Goal: Task Accomplishment & Management: Complete application form

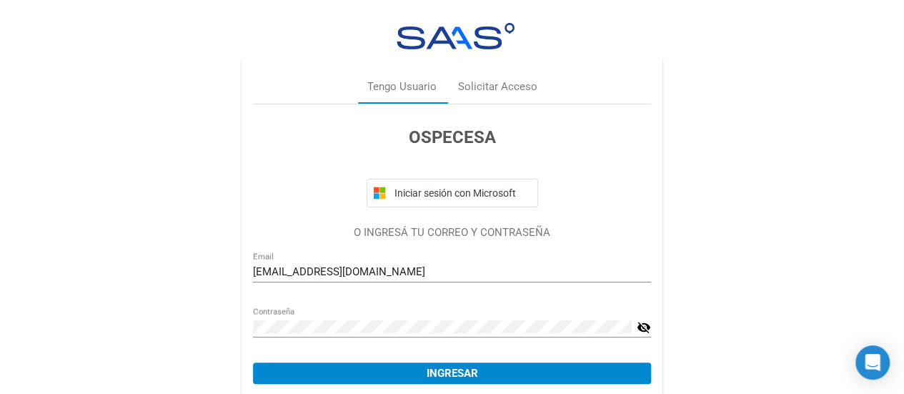
click at [643, 326] on mat-icon "visibility_off" at bounding box center [644, 327] width 14 height 17
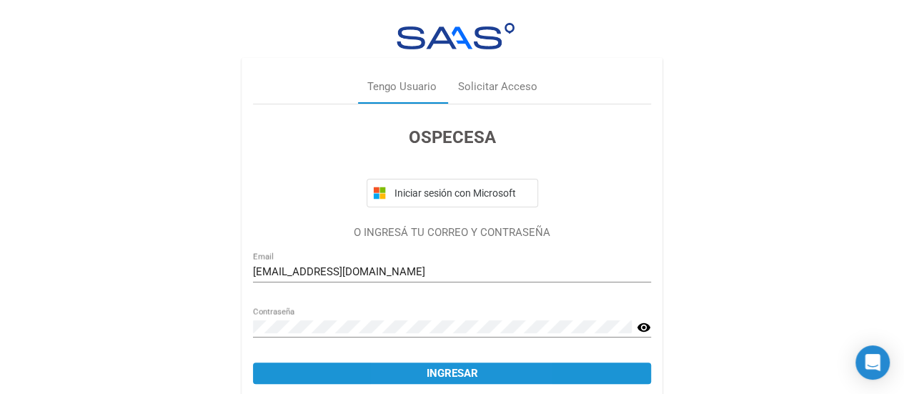
click at [420, 369] on button "Ingresar" at bounding box center [452, 372] width 398 height 21
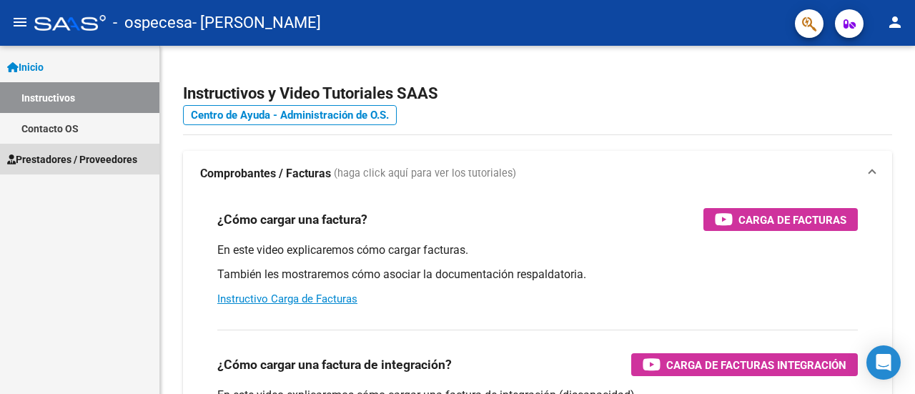
click at [64, 155] on span "Prestadores / Proveedores" at bounding box center [72, 159] width 130 height 16
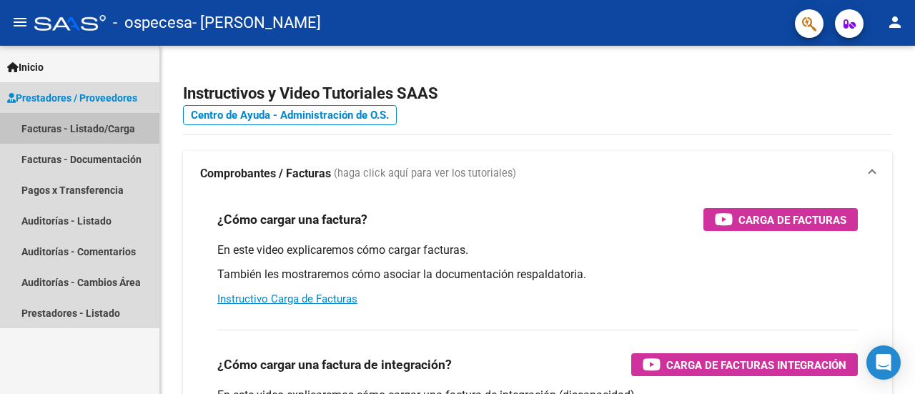
click at [96, 142] on link "Facturas - Listado/Carga" at bounding box center [79, 128] width 159 height 31
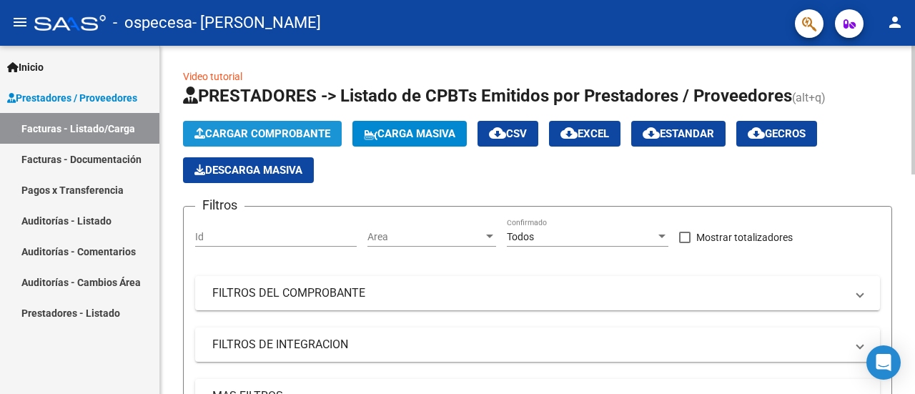
click at [305, 134] on span "Cargar Comprobante" at bounding box center [262, 133] width 136 height 13
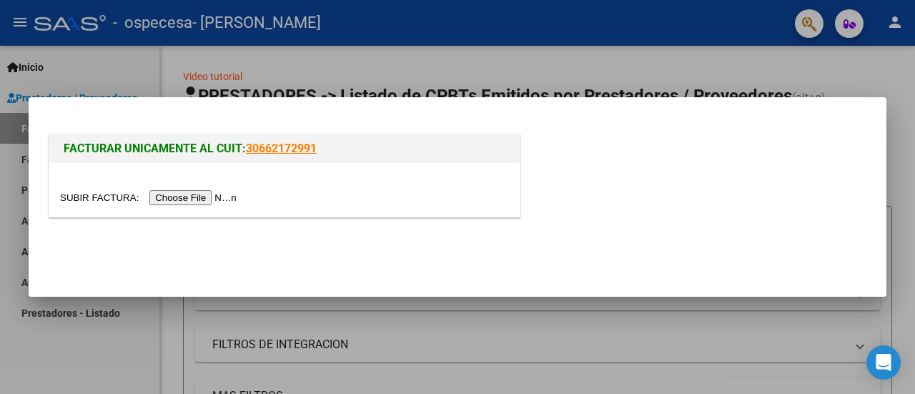
click at [169, 194] on input "file" at bounding box center [150, 197] width 181 height 15
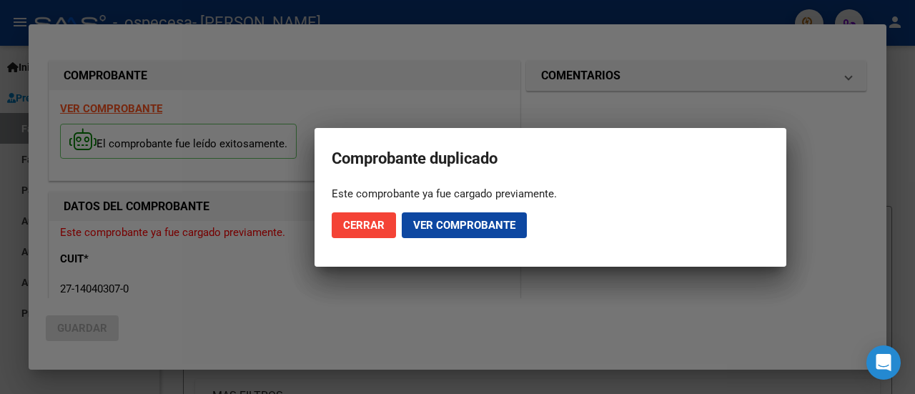
click at [459, 228] on span "Ver comprobante" at bounding box center [464, 225] width 102 height 13
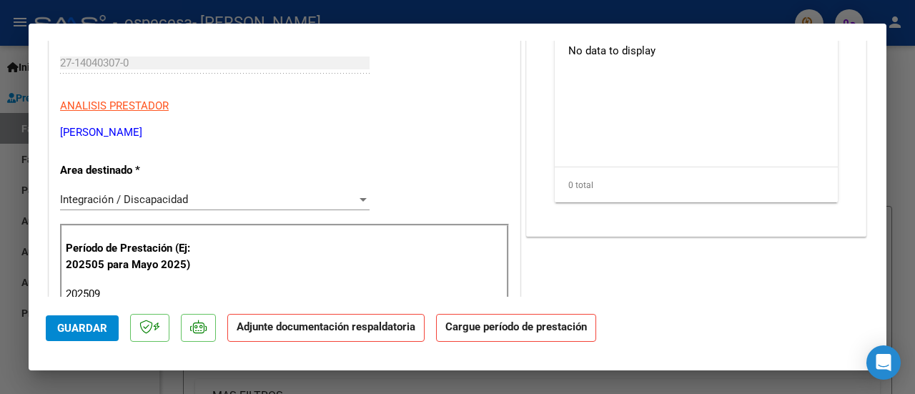
scroll to position [193, 0]
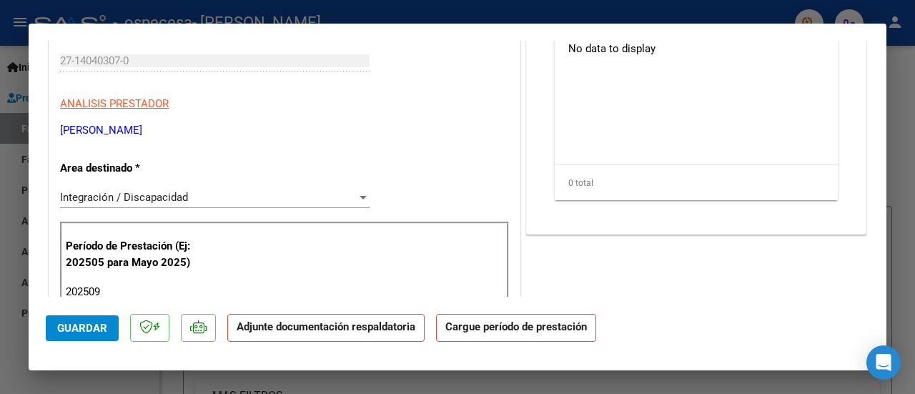
click at [111, 286] on input "202509" at bounding box center [217, 291] width 302 height 13
type input "202509"
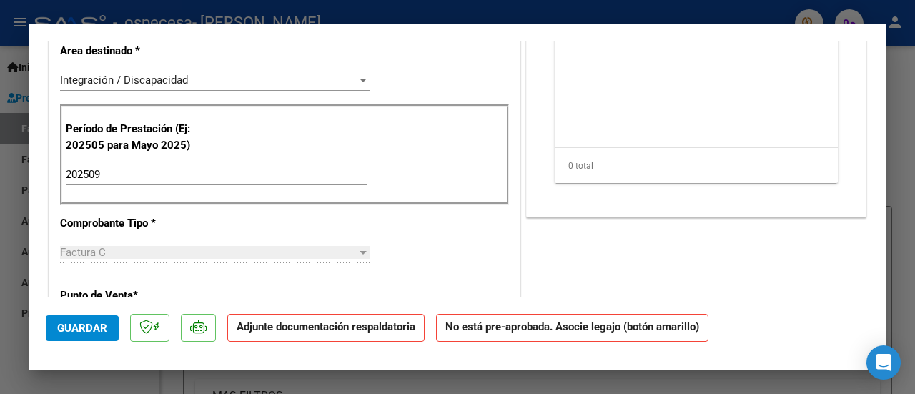
scroll to position [0, 0]
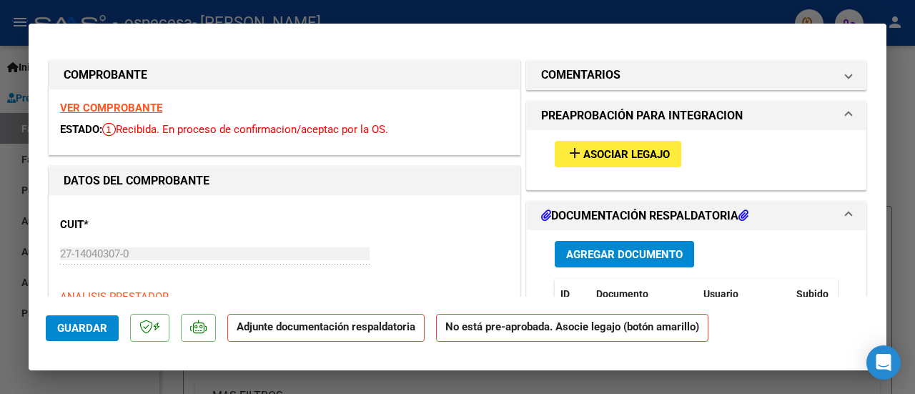
click at [605, 151] on span "Asociar Legajo" at bounding box center [626, 154] width 86 height 13
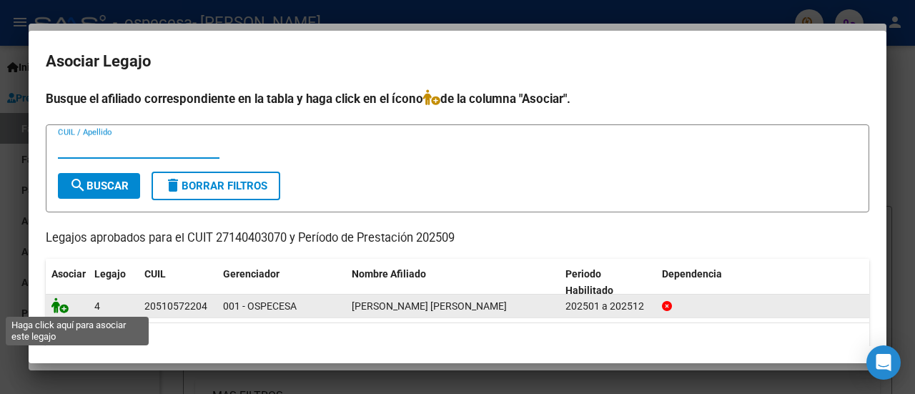
click at [63, 308] on icon at bounding box center [59, 305] width 17 height 16
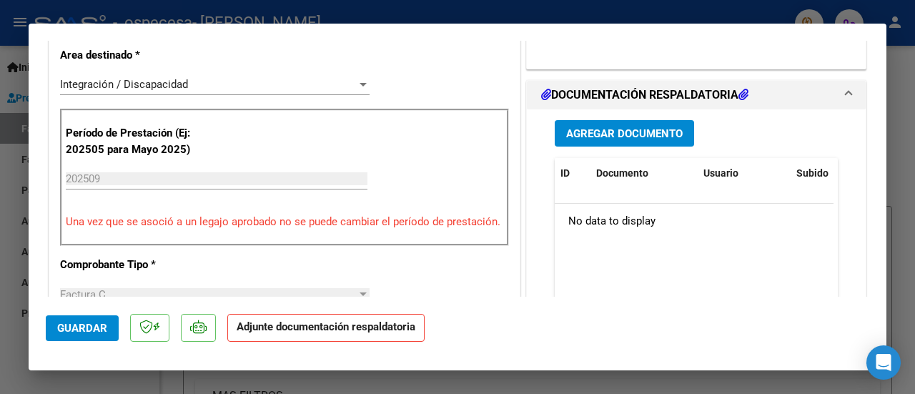
scroll to position [304, 0]
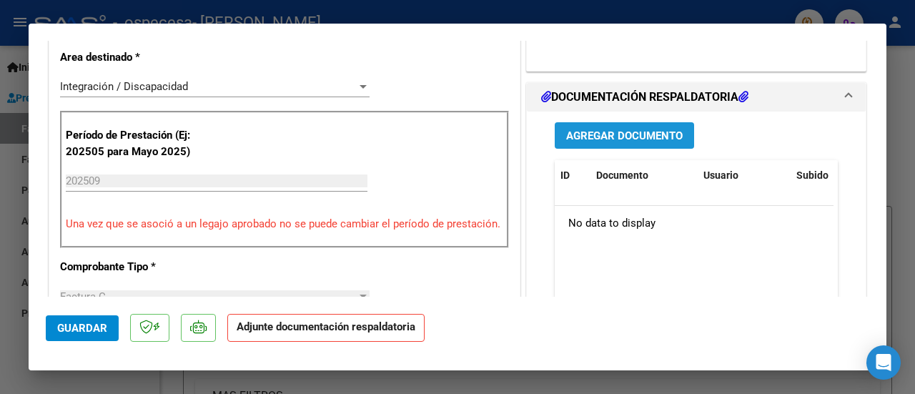
click at [590, 132] on span "Agregar Documento" at bounding box center [624, 135] width 116 height 13
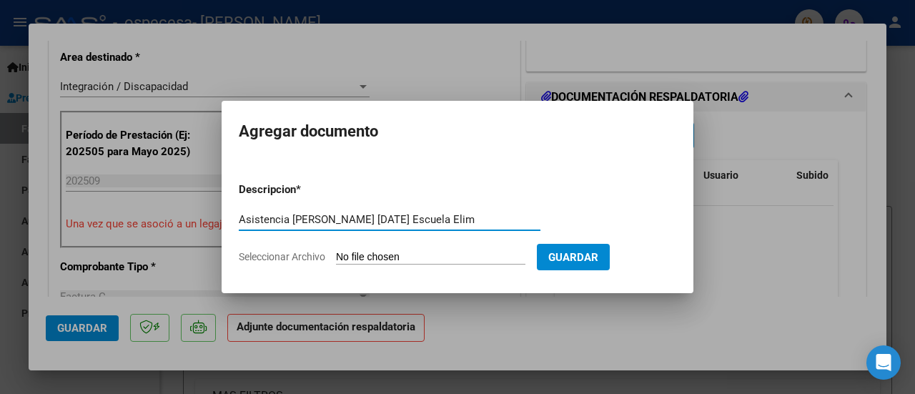
type input "Asistencia [PERSON_NAME] [DATE] Escuela Elim"
click at [376, 254] on input "Seleccionar Archivo" at bounding box center [430, 258] width 189 height 14
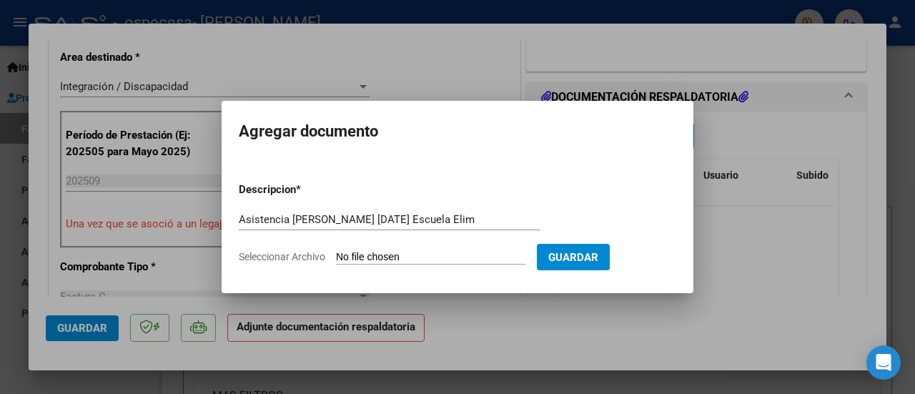
type input "C:\fakepath\Asistencia [PERSON_NAME] [DATE] Escuela Elim.pdf"
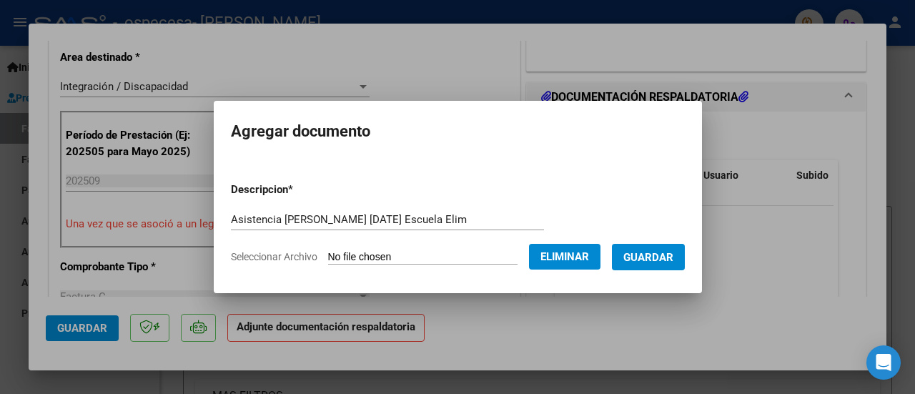
click at [673, 254] on span "Guardar" at bounding box center [648, 257] width 50 height 13
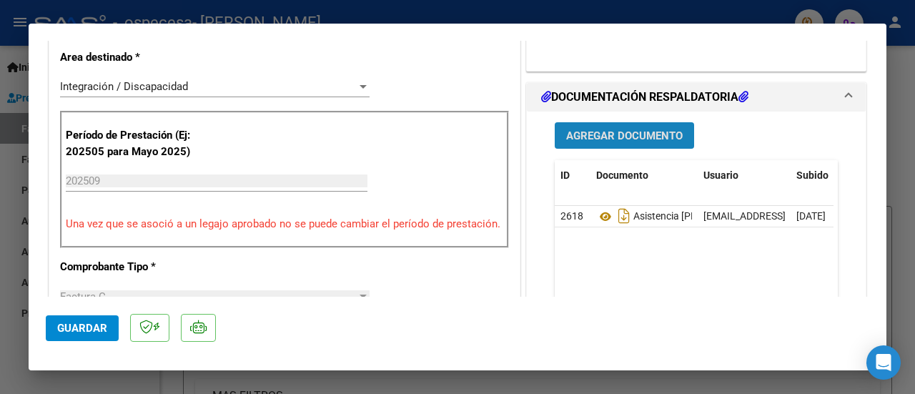
click at [600, 134] on span "Agregar Documento" at bounding box center [624, 135] width 116 height 13
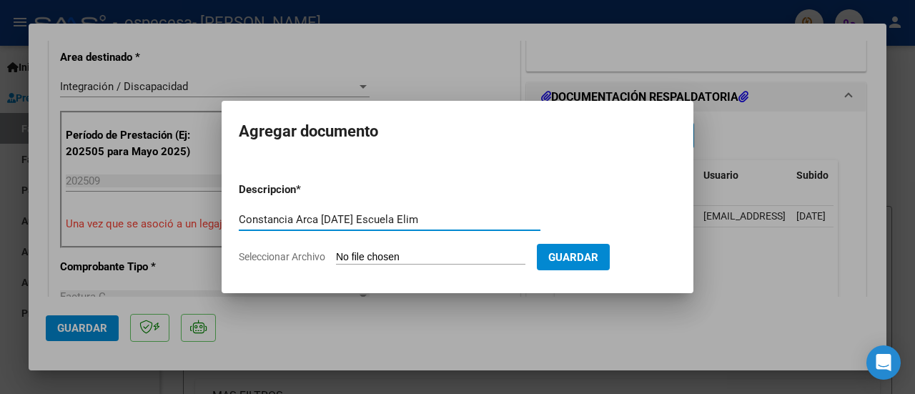
type input "Constancia Arca [DATE] Escuela Elim"
click at [376, 259] on input "Seleccionar Archivo" at bounding box center [430, 258] width 189 height 14
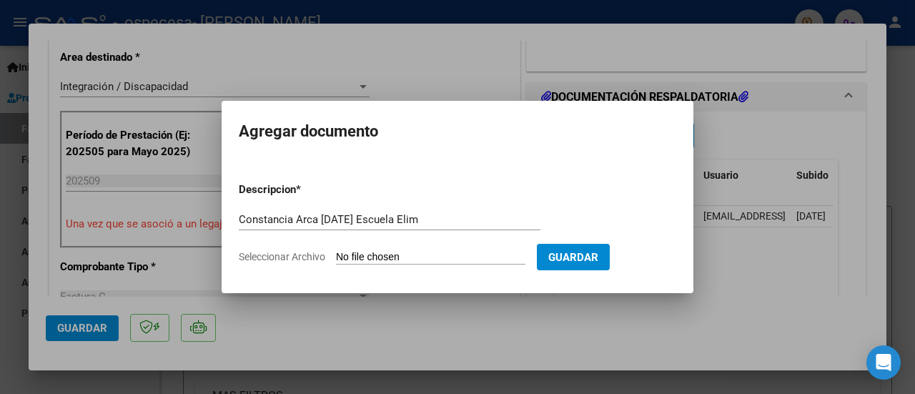
type input "C:\fakepath\Constancia Arca Afip [DATE] Escuela Elim.pdf"
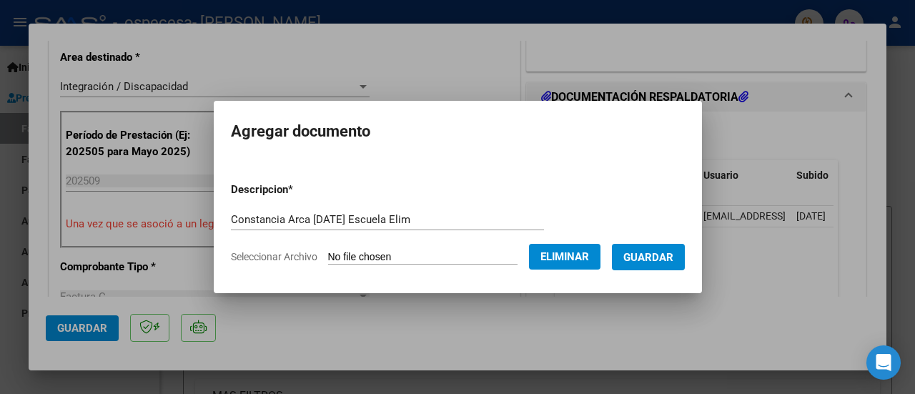
click at [640, 255] on span "Guardar" at bounding box center [648, 257] width 50 height 13
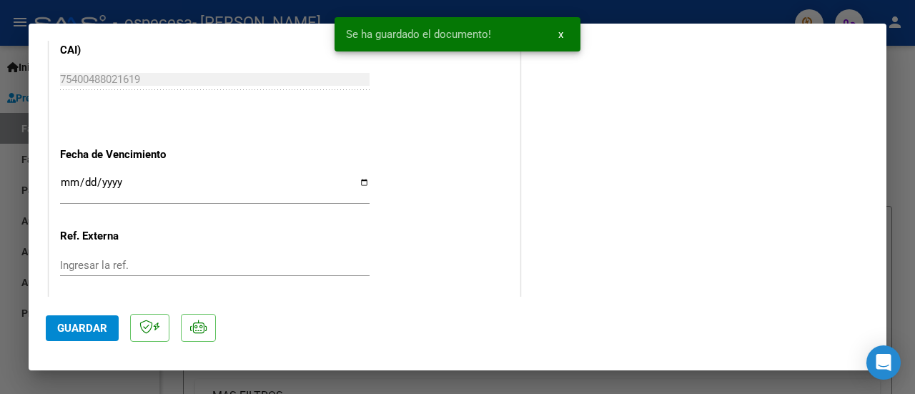
scroll to position [984, 0]
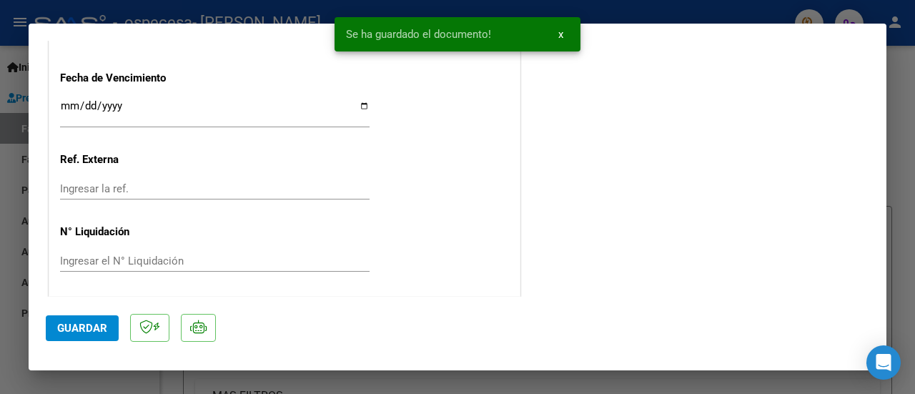
click at [79, 332] on span "Guardar" at bounding box center [82, 328] width 50 height 13
click at [617, 13] on div at bounding box center [457, 197] width 915 height 394
type input "$ 0,00"
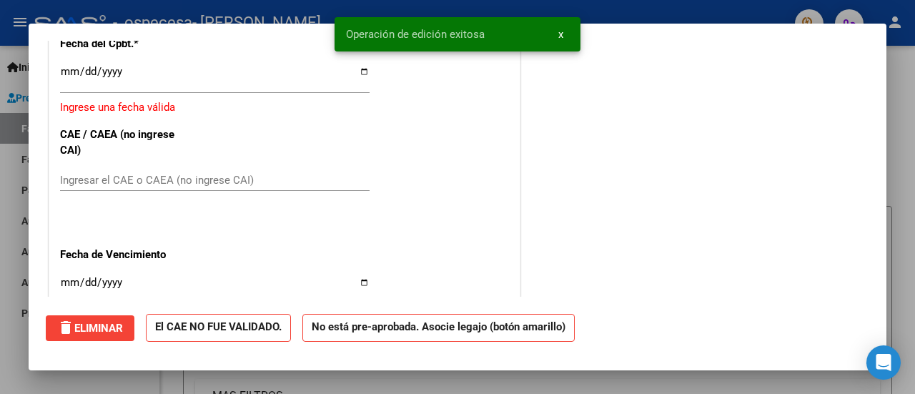
scroll to position [1160, 0]
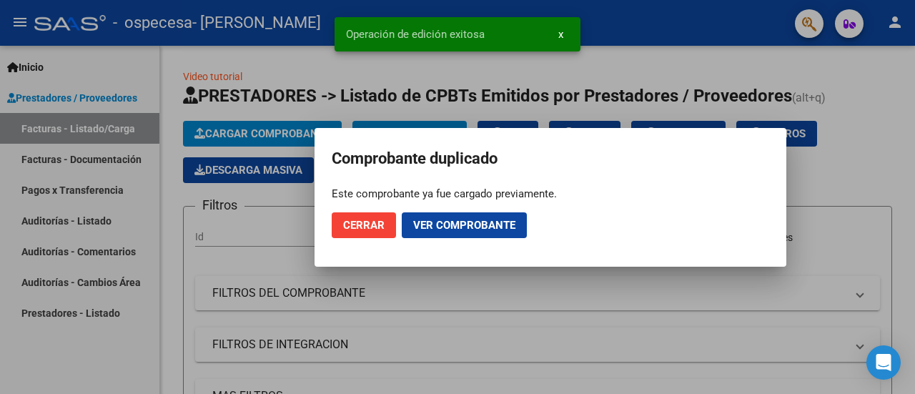
click at [349, 231] on span "Cerrar" at bounding box center [363, 225] width 41 height 13
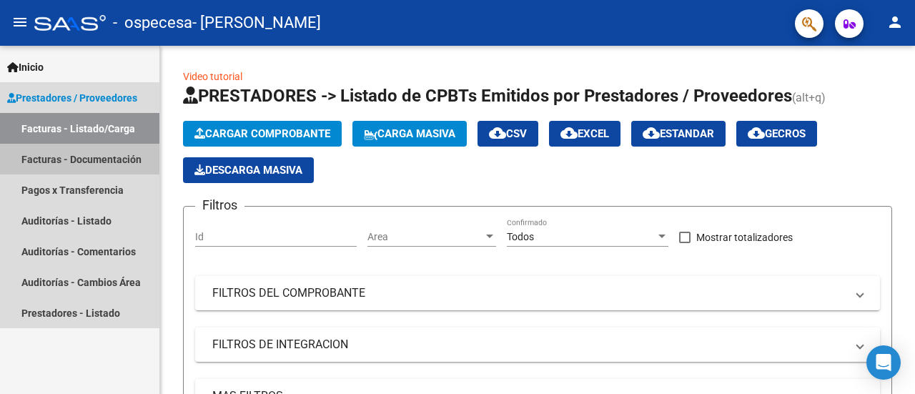
click at [79, 161] on link "Facturas - Documentación" at bounding box center [79, 159] width 159 height 31
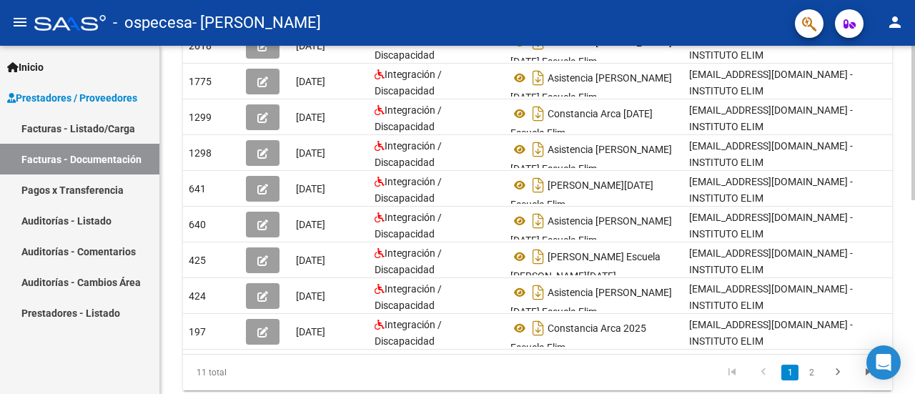
scroll to position [437, 0]
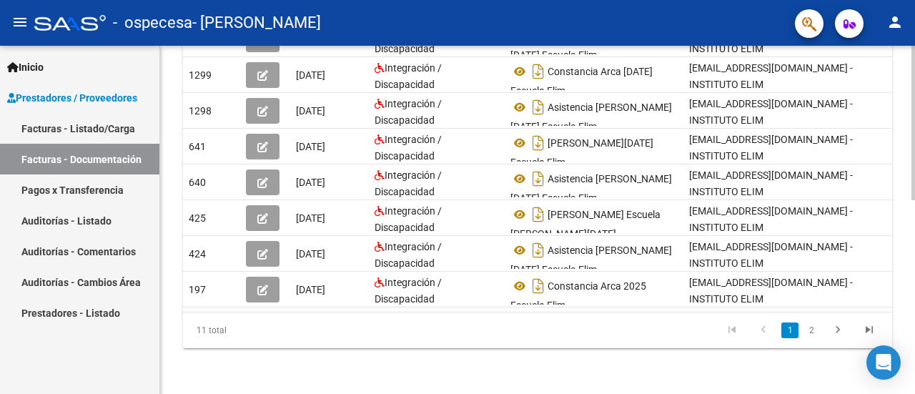
click at [903, 326] on div at bounding box center [913, 316] width 4 height 154
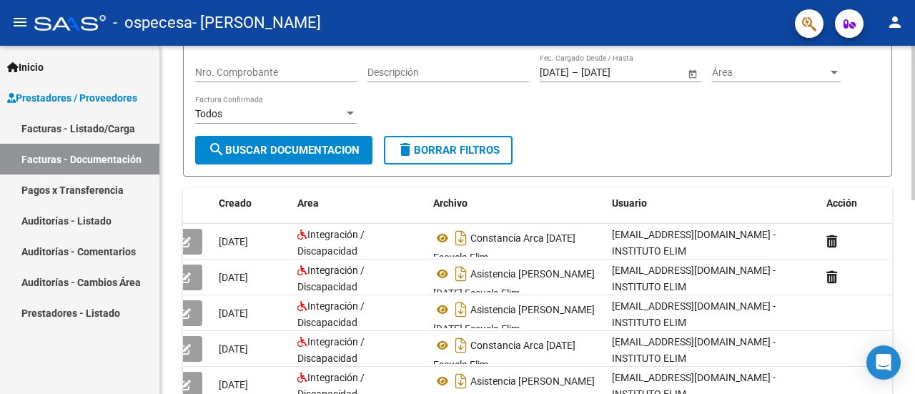
scroll to position [155, 0]
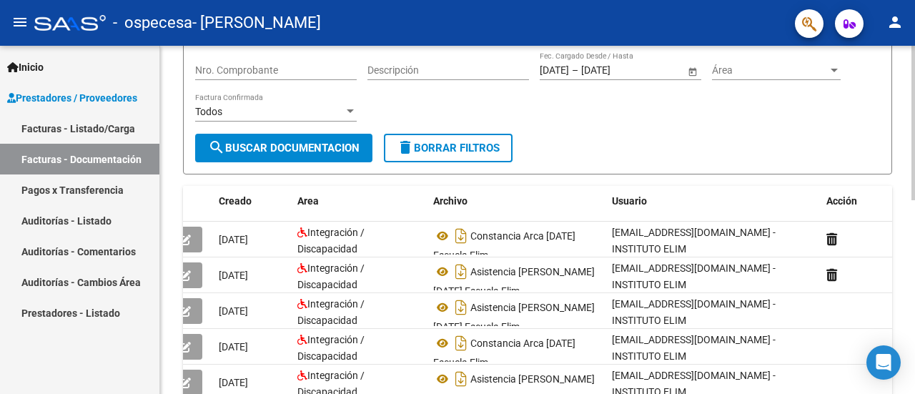
click at [903, 162] on div "PRESTADORES -> Comprobantes - Documentación Respaldatoria cloud_download Export…" at bounding box center [539, 278] width 758 height 775
drag, startPoint x: 117, startPoint y: 132, endPoint x: 136, endPoint y: 128, distance: 19.1
click at [117, 132] on link "Facturas - Listado/Carga" at bounding box center [79, 128] width 159 height 31
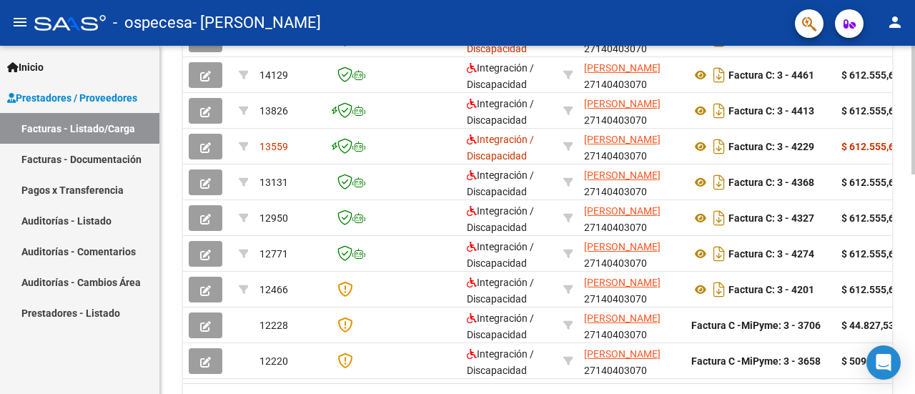
scroll to position [514, 0]
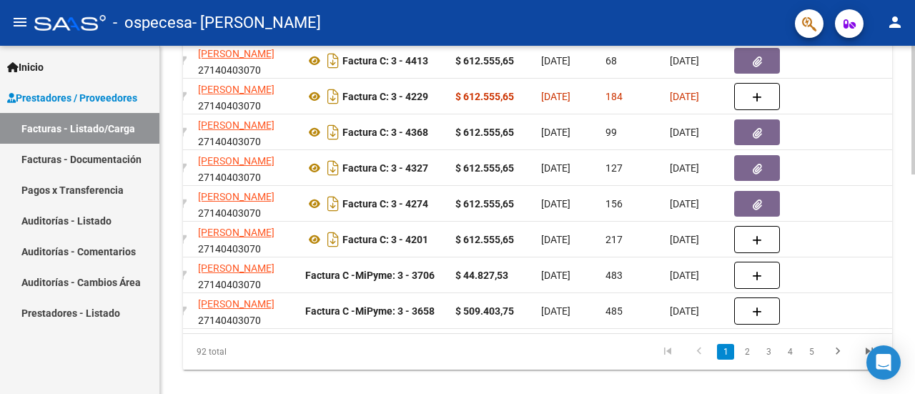
scroll to position [593, 0]
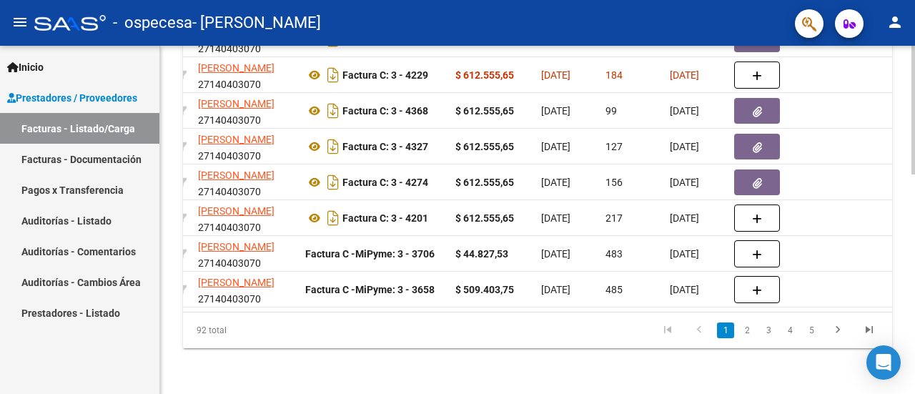
click at [903, 279] on div at bounding box center [913, 329] width 4 height 129
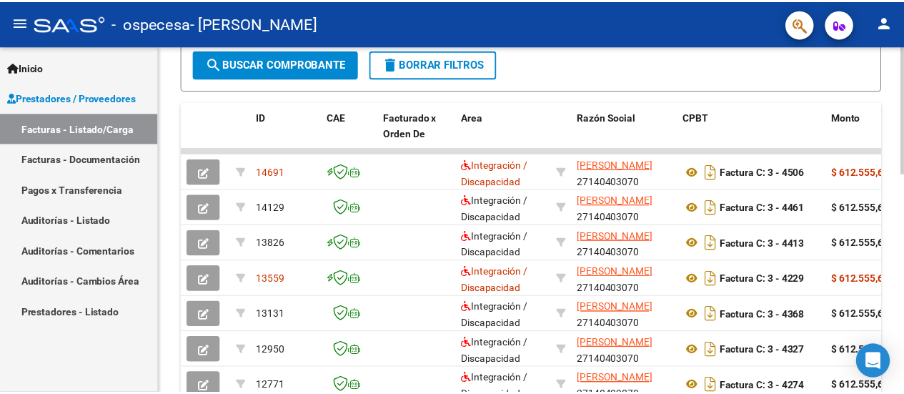
scroll to position [380, 0]
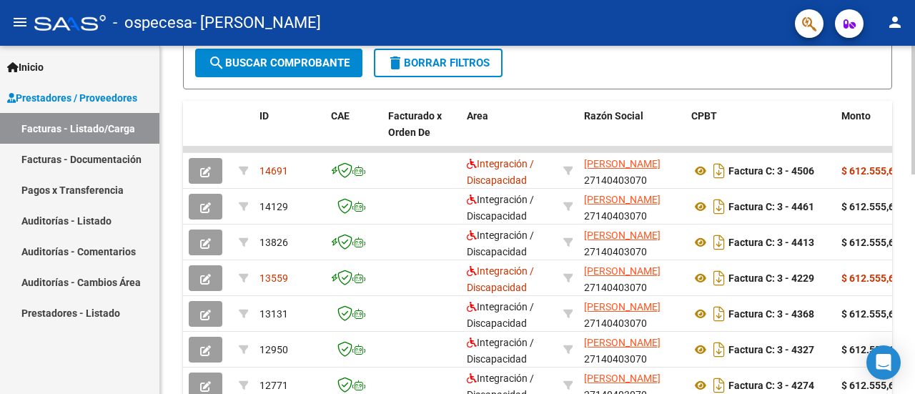
click at [886, 245] on div "Video tutorial PRESTADORES -> Listado de CPBTs Emitidos por Prestadores / Prove…" at bounding box center [539, 131] width 758 height 931
click at [885, 16] on button "person" at bounding box center [894, 23] width 29 height 29
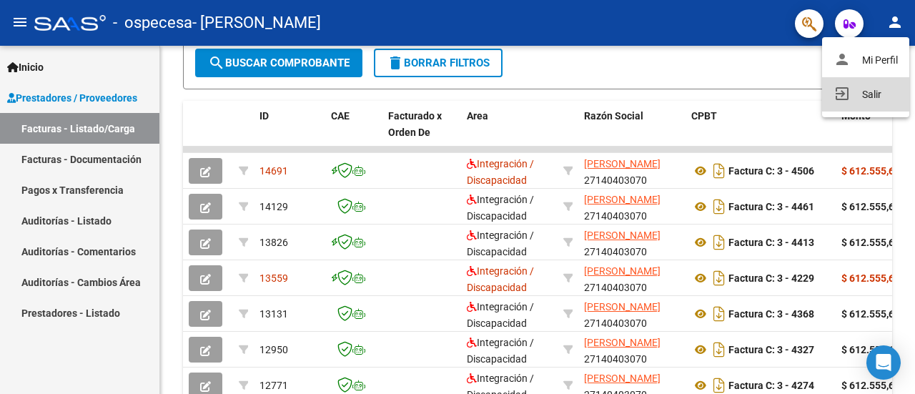
click at [867, 96] on button "exit_to_app Salir" at bounding box center [865, 94] width 87 height 34
